Goal: Contribute content: Add original content to the website for others to see

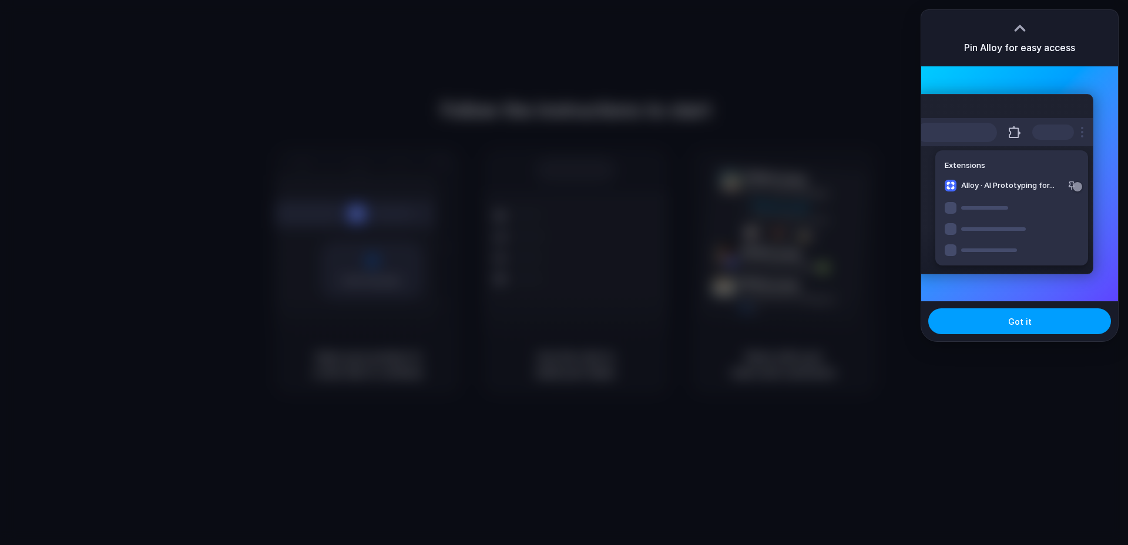
click at [1017, 328] on button "Got it" at bounding box center [1019, 321] width 183 height 26
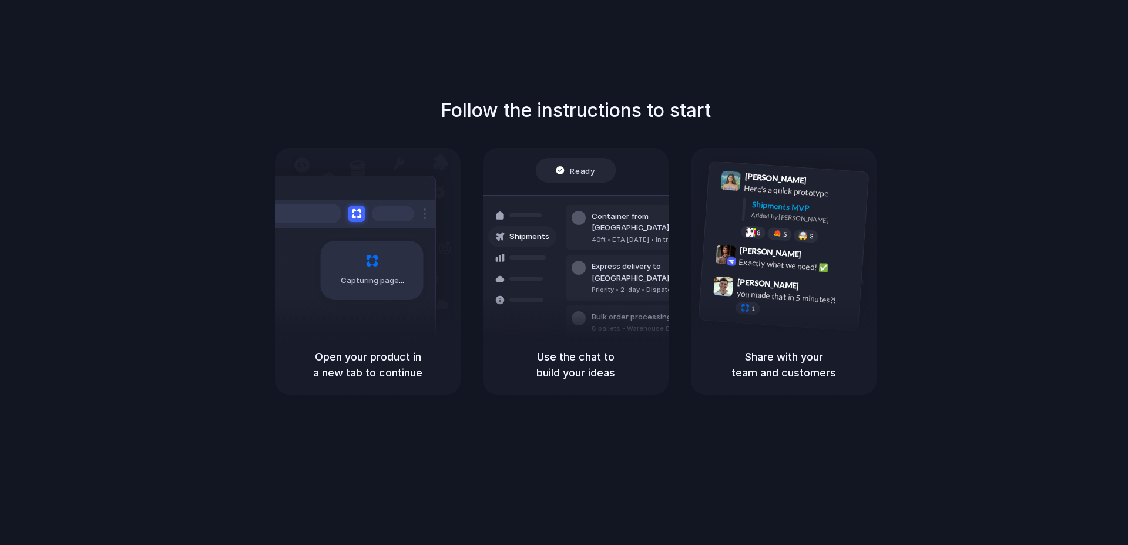
click at [351, 273] on div "Capturing page" at bounding box center [372, 270] width 103 height 59
drag, startPoint x: 387, startPoint y: 277, endPoint x: 884, endPoint y: 85, distance: 532.8
click at [387, 277] on span "Capturing page" at bounding box center [373, 281] width 65 height 12
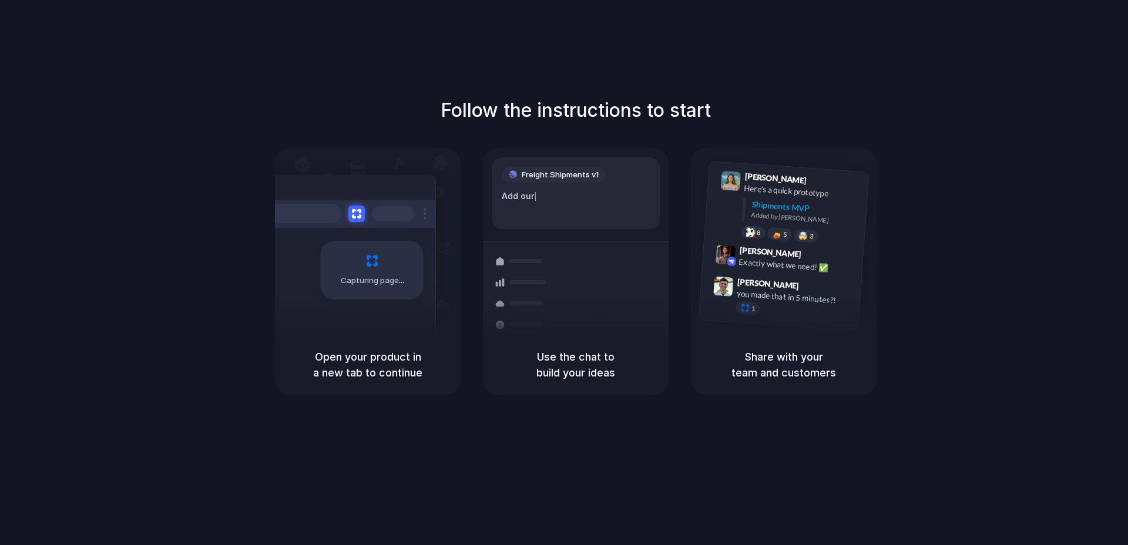
click at [777, 89] on div "Follow the instructions to start Capturing page Open your product in a new tab …" at bounding box center [575, 284] width 1151 height 569
click at [563, 357] on h5 "Use the chat to build your ideas" at bounding box center [575, 365] width 157 height 32
click at [562, 301] on div "Container from [GEOGRAPHIC_DATA] 40ft • ETA [DATE] • In transit Express deliver…" at bounding box center [618, 278] width 125 height 164
click at [569, 135] on div "Follow the instructions to start Capturing page Open your product in a new tab …" at bounding box center [576, 245] width 1128 height 298
click at [570, 130] on div "Follow the instructions to start Capturing page Open your product in a new tab …" at bounding box center [576, 245] width 1128 height 298
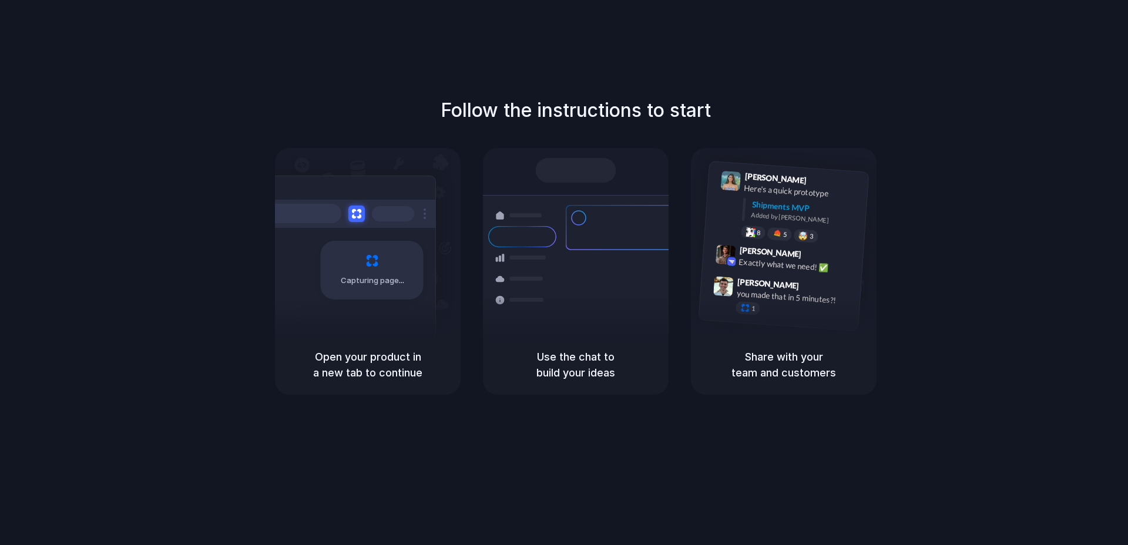
click at [564, 273] on div at bounding box center [564, 273] width 0 height 0
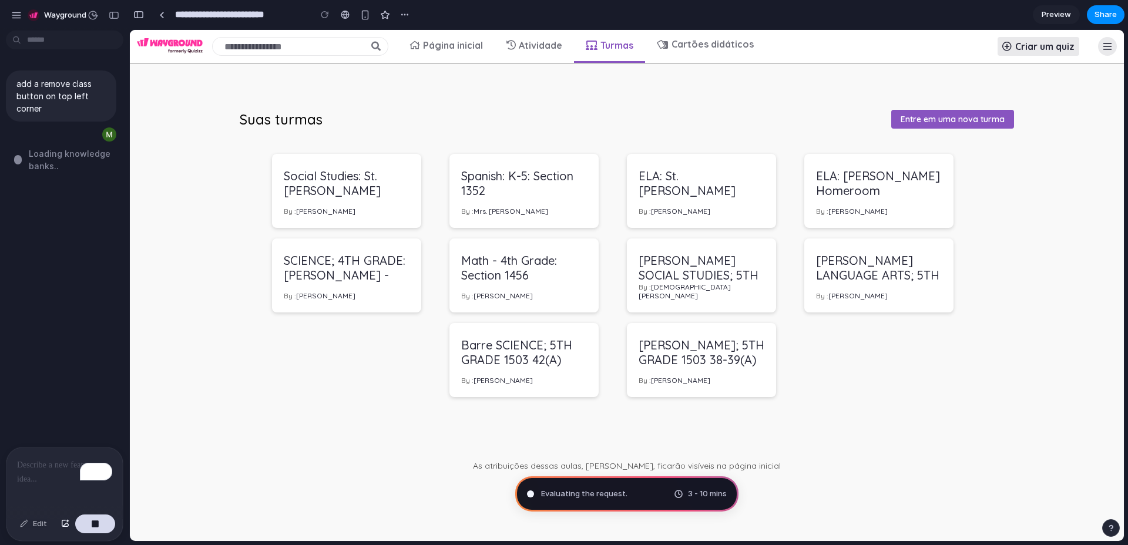
type input "**********"
